Goal: Information Seeking & Learning: Learn about a topic

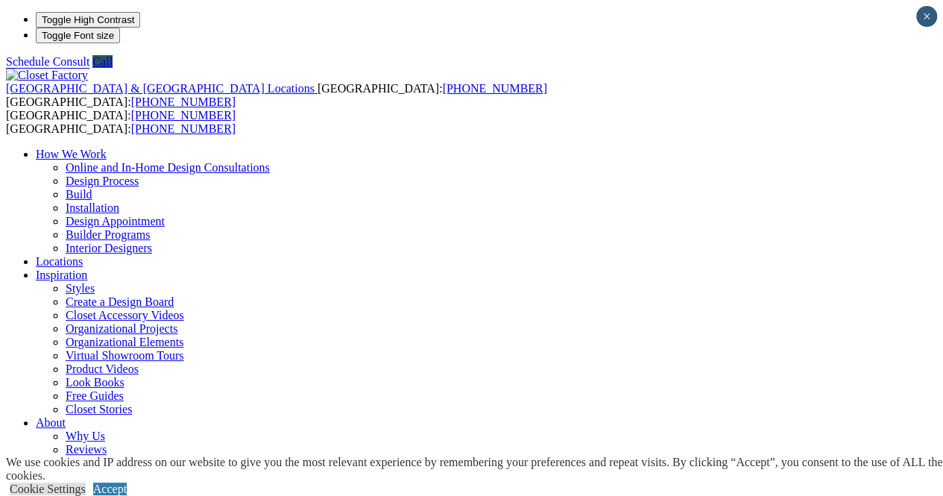
scroll to position [32, 0]
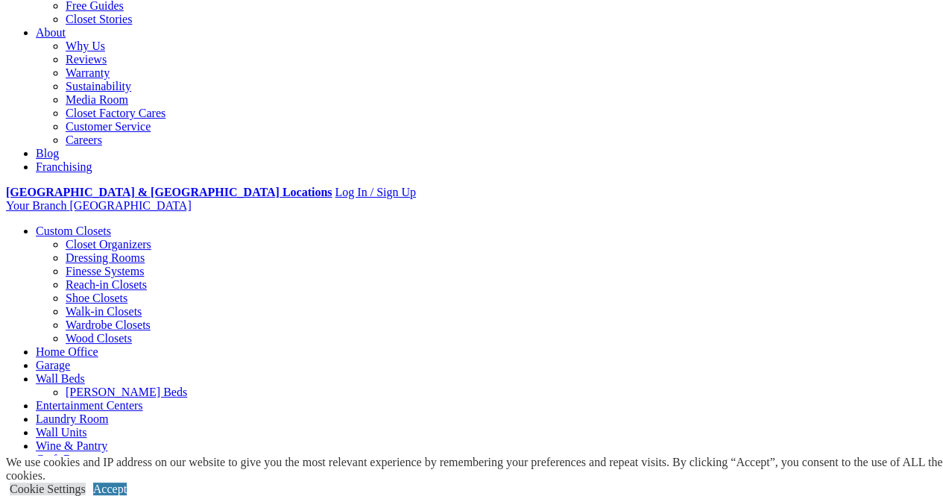
scroll to position [474, 0]
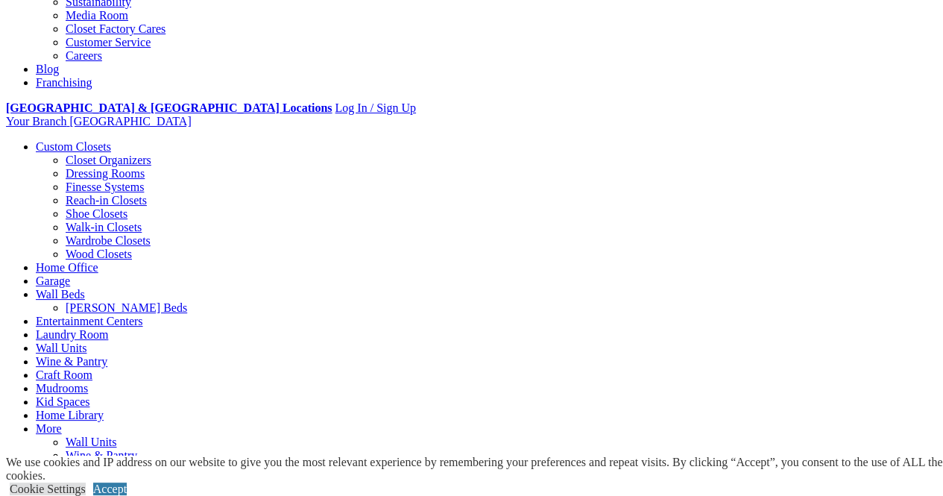
click at [83, 260] on link "Wood Closets" at bounding box center [99, 253] width 66 height 13
